Goal: Navigation & Orientation: Go to known website

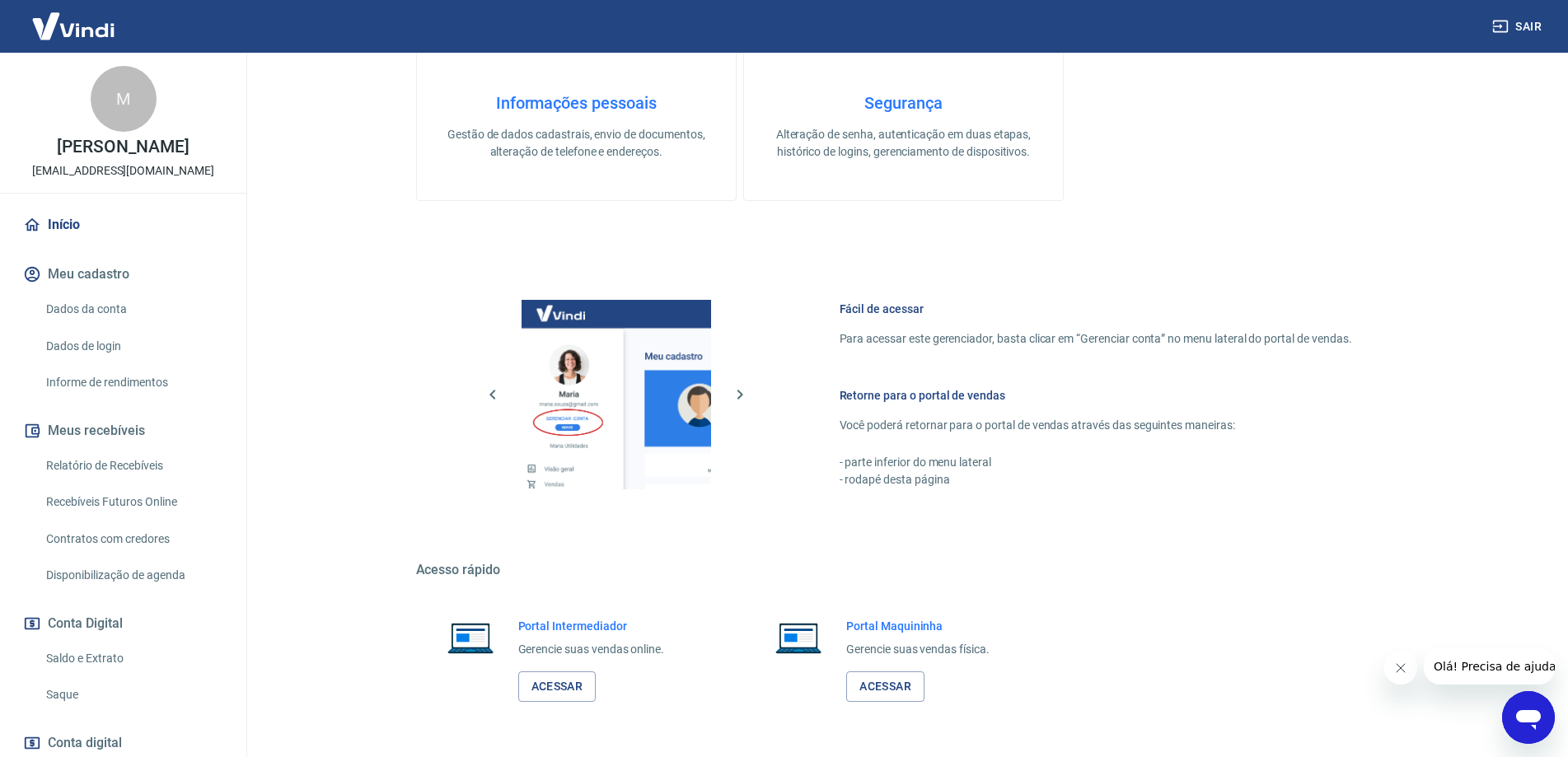
scroll to position [527, 0]
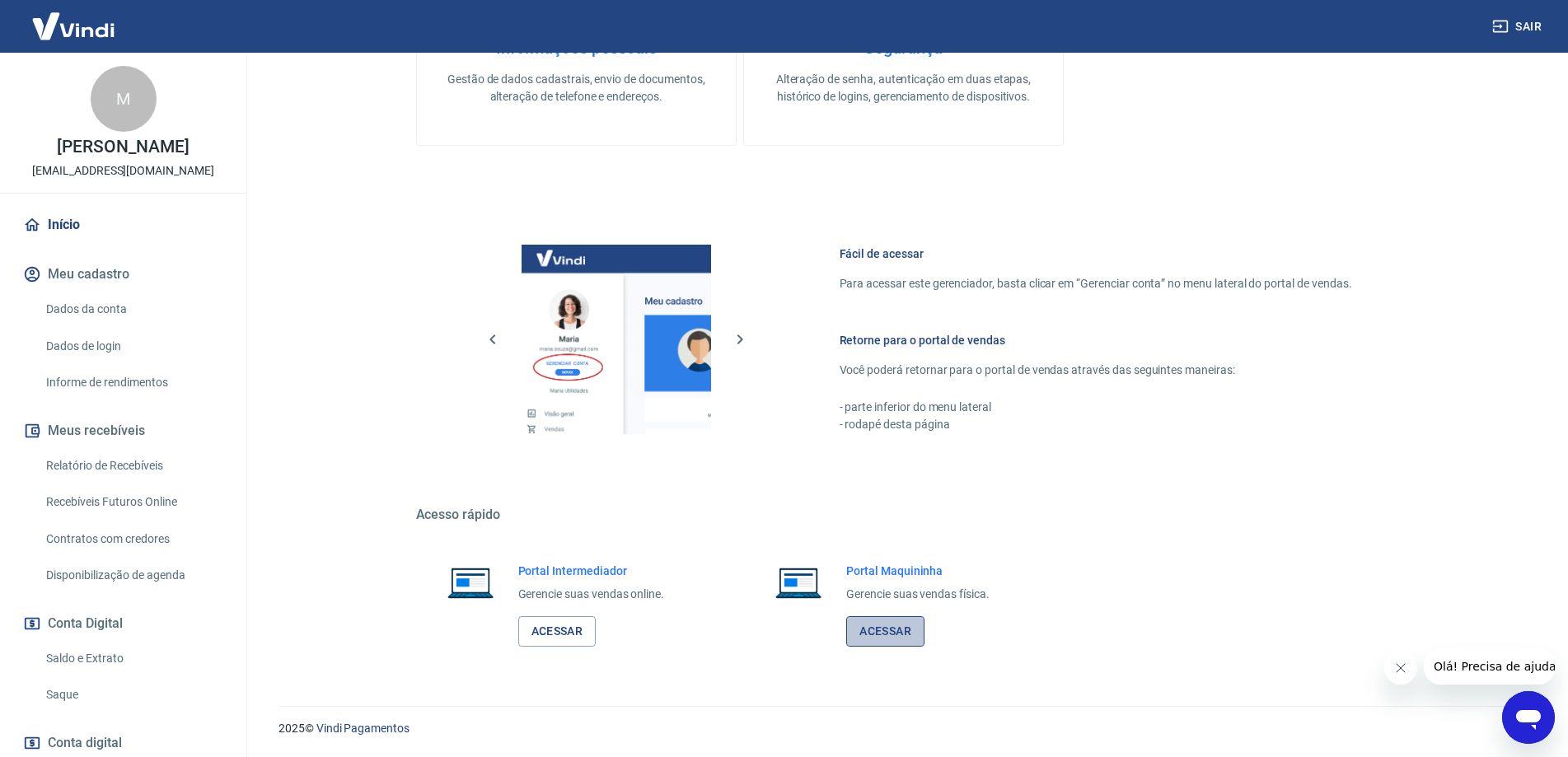
click at [904, 621] on link "Acessar" at bounding box center [885, 631] width 78 height 31
click at [547, 627] on link "Acessar" at bounding box center [557, 631] width 78 height 31
